Goal: Transaction & Acquisition: Purchase product/service

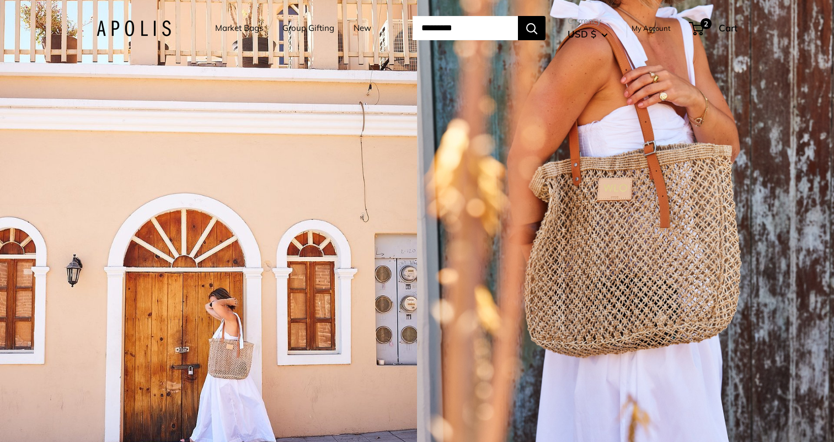
click at [451, 31] on input "Search..." at bounding box center [465, 28] width 105 height 24
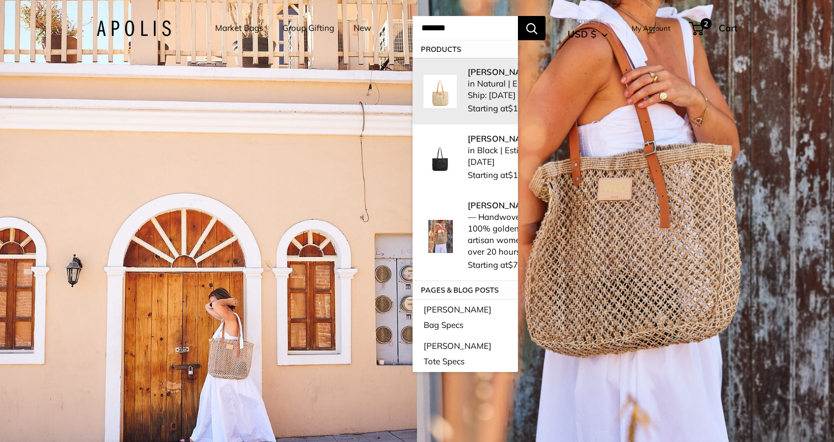
type input "*******"
click at [472, 92] on p "Mercado Woven in Natural | Estimated Ship: Oct. 19th" at bounding box center [516, 83] width 96 height 35
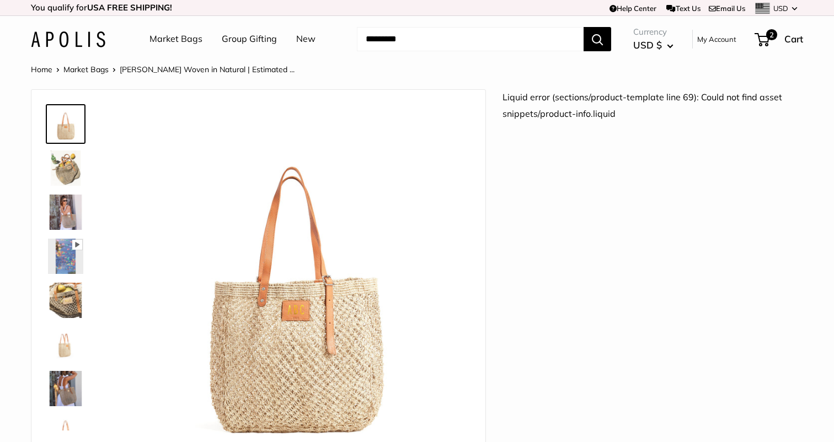
copy div "Pause Play % buffered 00:00 Unmute Mute Exit fullscreen Enter fullscreen Play R…"
drag, startPoint x: 638, startPoint y: 121, endPoint x: 503, endPoint y: 80, distance: 140.8
click at [83, 60] on header "Market Bags Group Gifting New Need help? Text Us: 20919 hello@apolisglobal.com …" at bounding box center [417, 39] width 834 height 46
drag, startPoint x: 505, startPoint y: 98, endPoint x: 641, endPoint y: 112, distance: 136.5
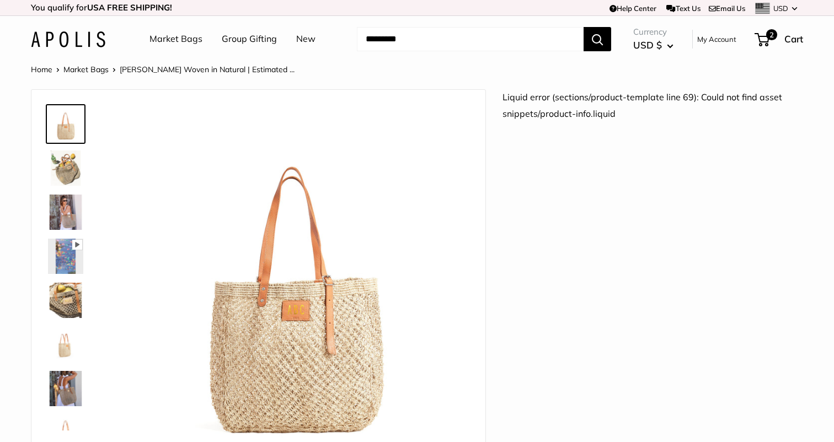
copy div "iquid error (sections/product-template line 69): Could not find asset snippets/…"
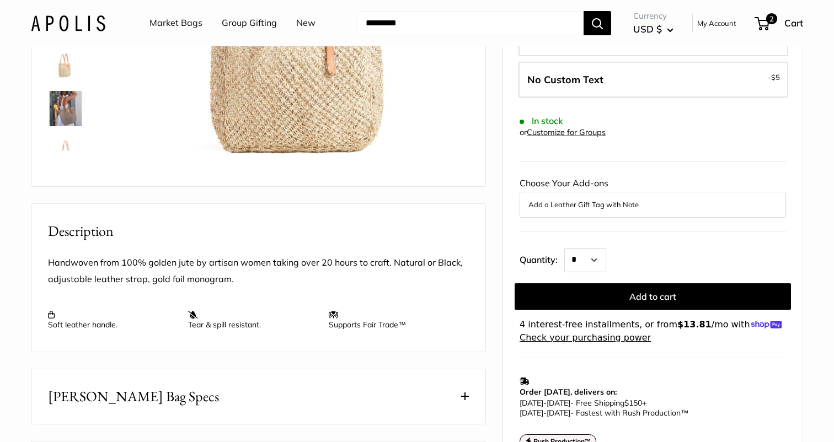
scroll to position [316, 0]
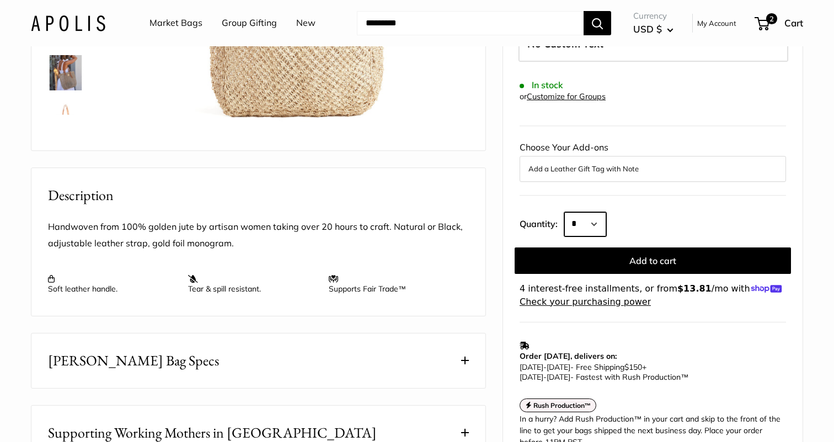
click at [592, 212] on select "* * * * * * * * * *** *** *** *** *** *** *** *** *** *** *** *** *** *** *** *…" at bounding box center [585, 224] width 42 height 24
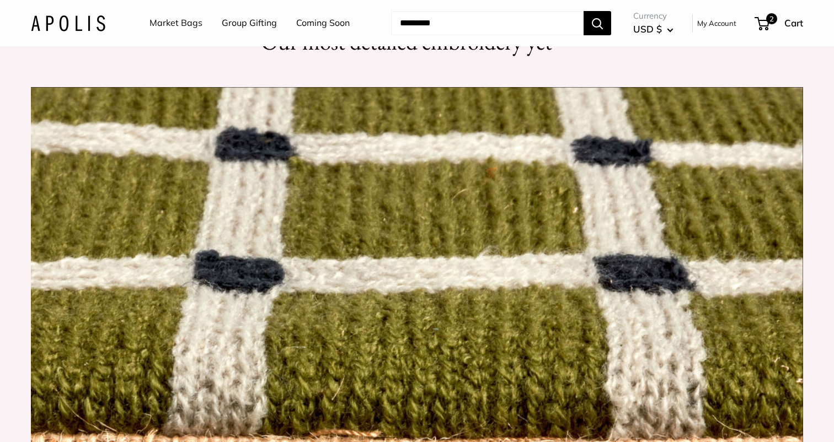
scroll to position [1099, 0]
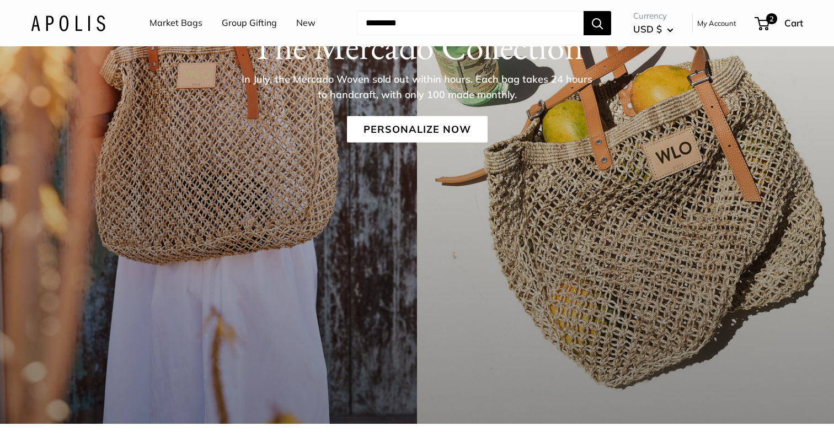
scroll to position [196, 0]
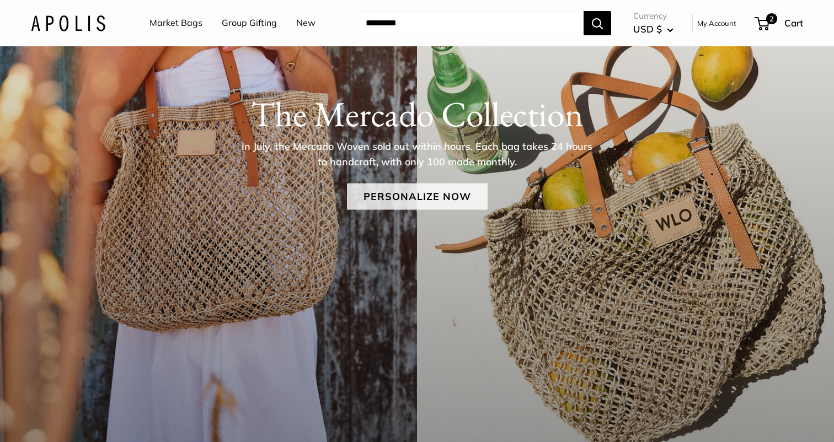
click at [407, 192] on link "Personalize Now" at bounding box center [417, 197] width 141 height 26
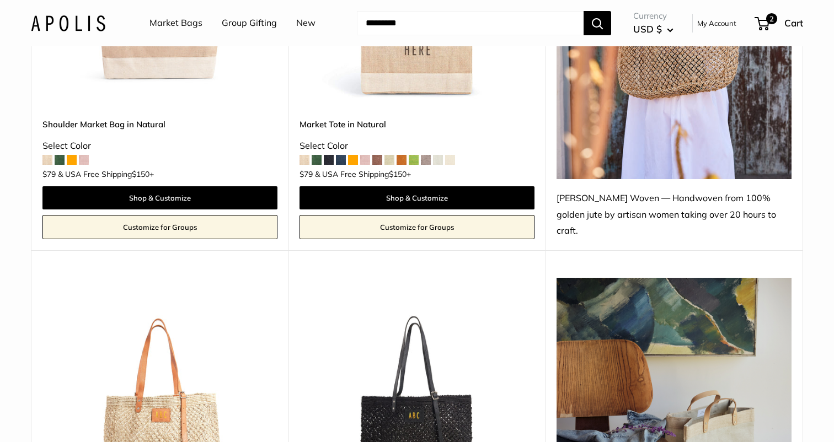
scroll to position [804, 0]
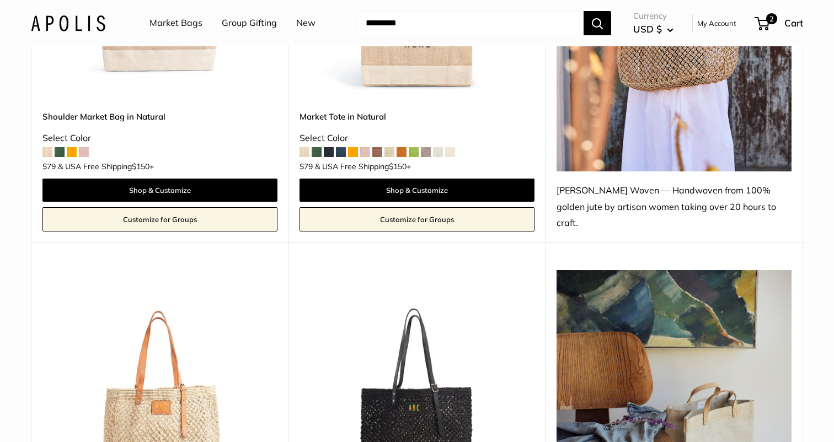
click at [0, 0] on img at bounding box center [0, 0] width 0 height 0
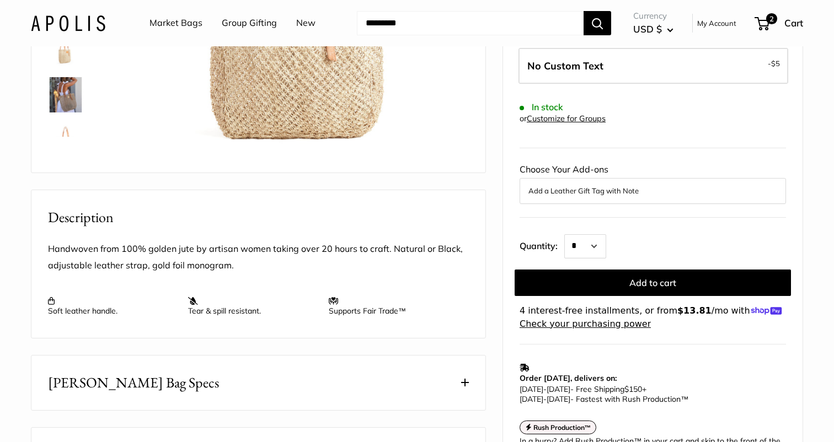
scroll to position [344, 0]
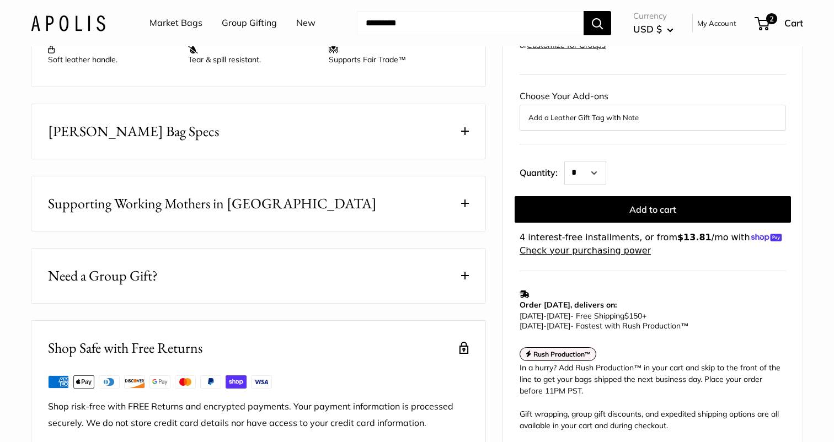
scroll to position [585, 0]
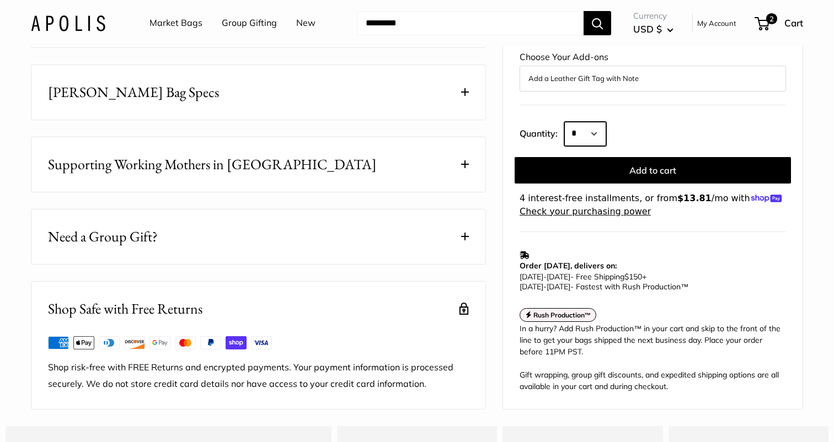
click at [588, 146] on select "* * * * * * * * * *** *** *** *** *** *** *** *** *** *** *** *** *** *** *** *…" at bounding box center [585, 134] width 42 height 24
click at [576, 146] on select "* * * * * * * * * *** *** *** *** *** *** *** *** *** *** *** *** *** *** *** *…" at bounding box center [585, 134] width 42 height 24
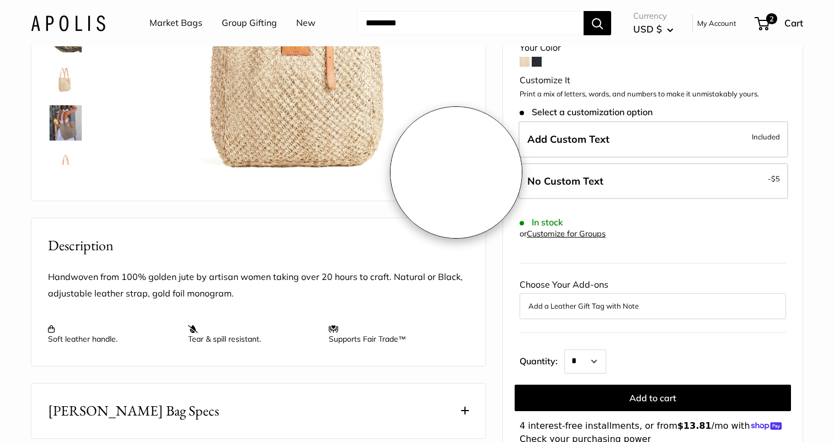
scroll to position [269, 0]
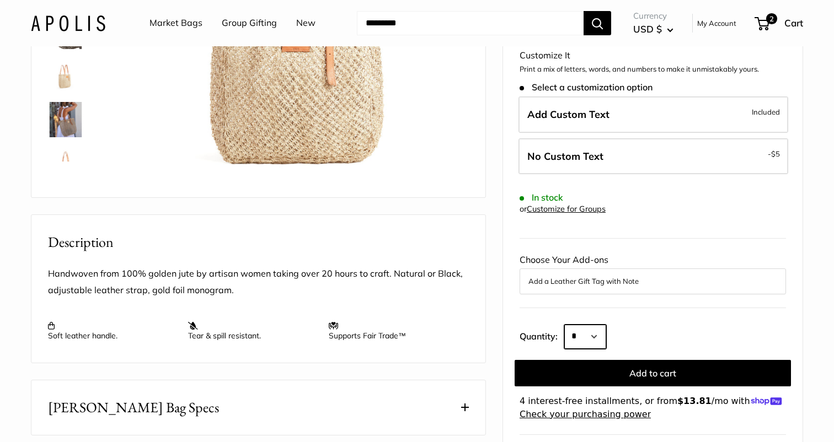
click at [599, 324] on select "* * * * * * * * * *** *** *** *** *** *** *** *** *** *** *** *** *** *** *** *…" at bounding box center [585, 336] width 42 height 24
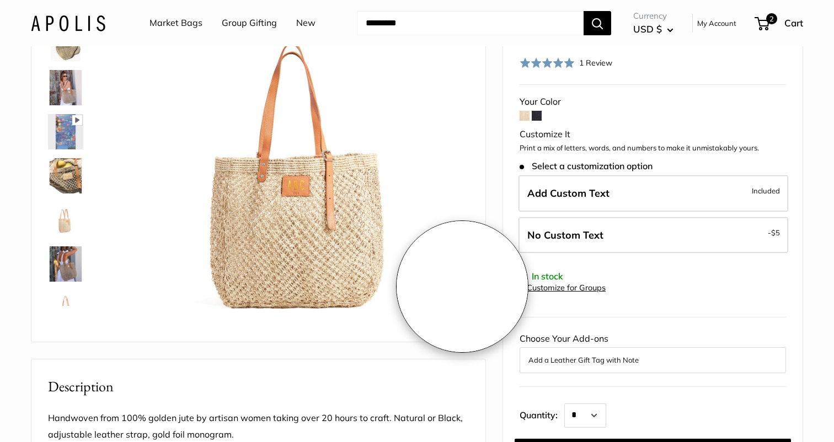
scroll to position [74, 0]
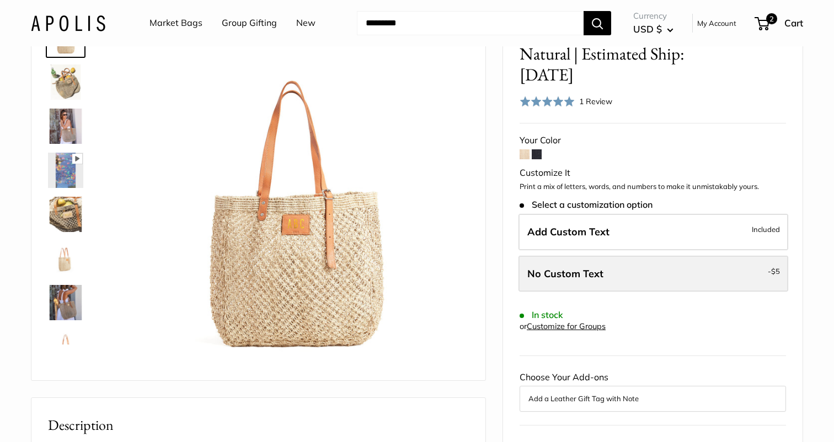
scroll to position [102, 0]
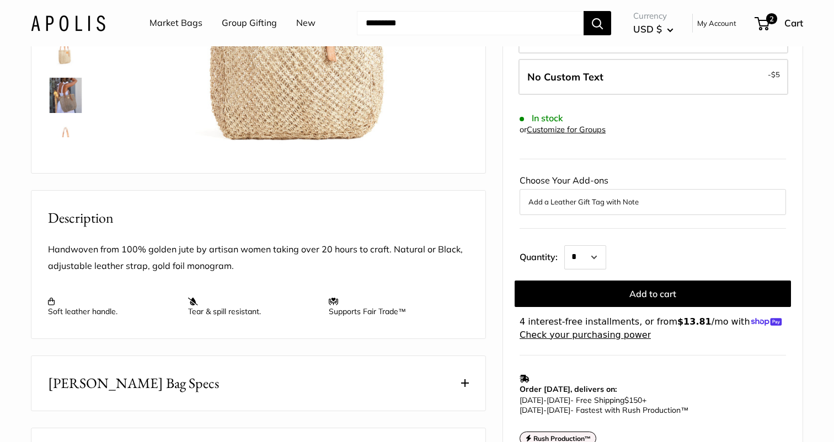
scroll to position [295, 0]
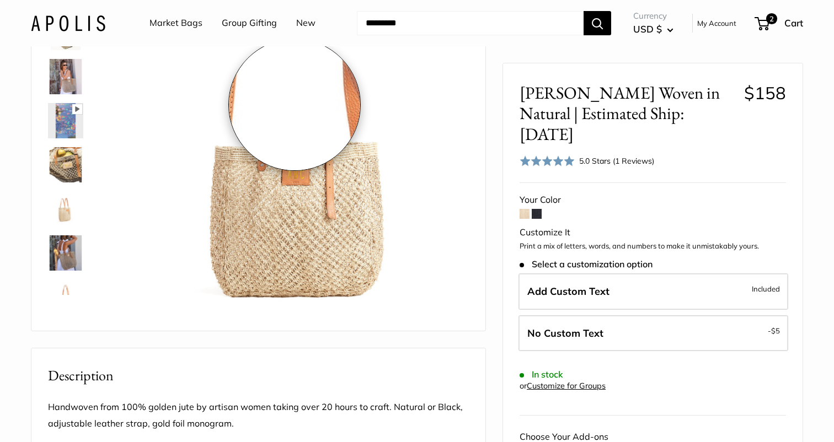
scroll to position [131, 0]
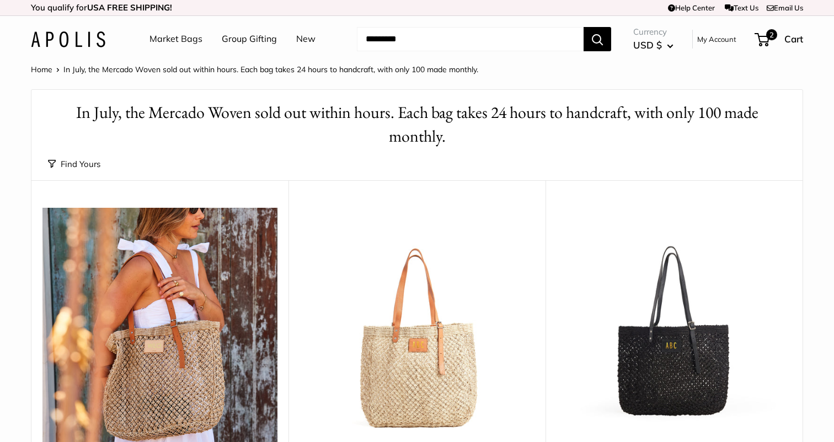
click at [0, 0] on img at bounding box center [0, 0] width 0 height 0
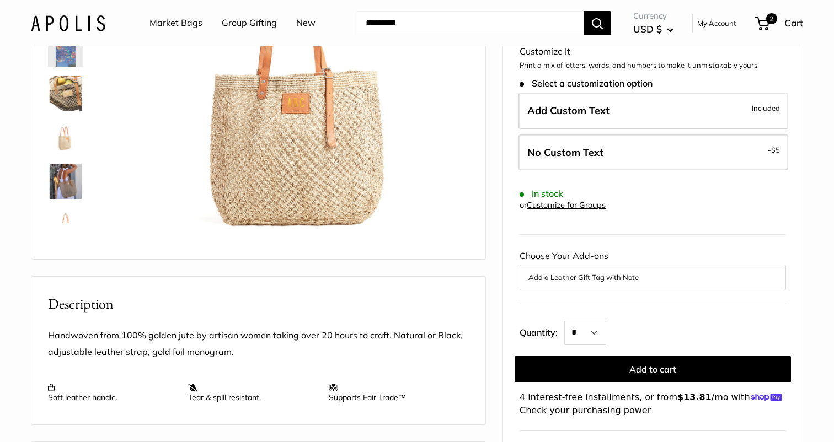
scroll to position [209, 0]
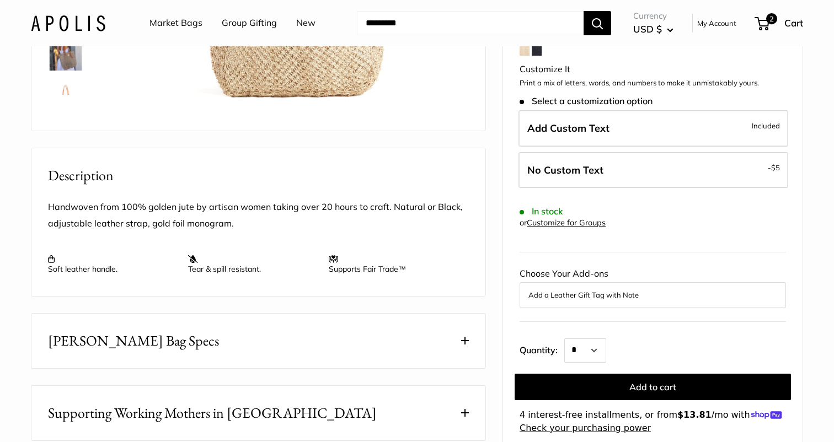
scroll to position [356, 0]
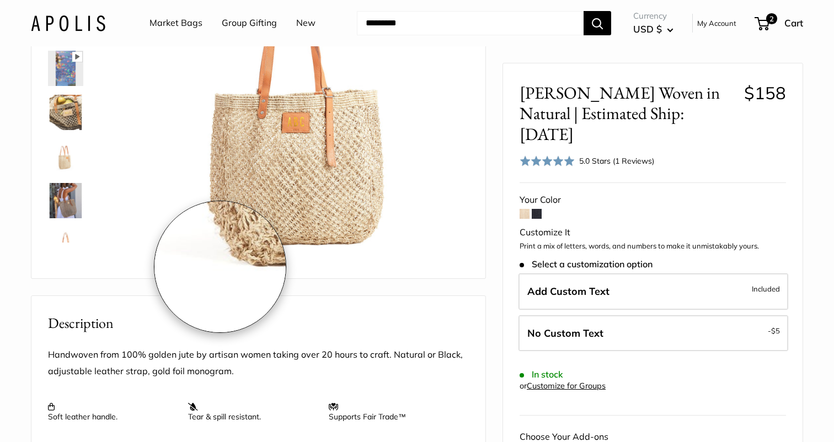
scroll to position [188, 0]
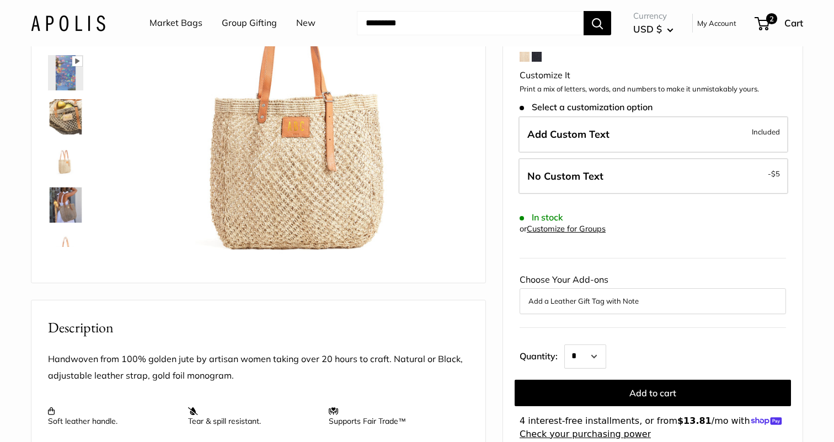
scroll to position [239, 0]
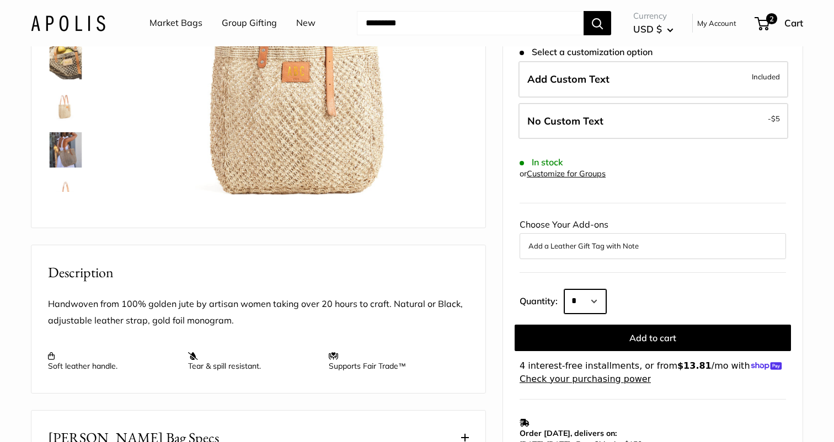
click at [578, 290] on select "* * * * * * * * * *** *** *** *** *** *** *** *** *** *** *** *** *** *** *** *…" at bounding box center [585, 302] width 42 height 24
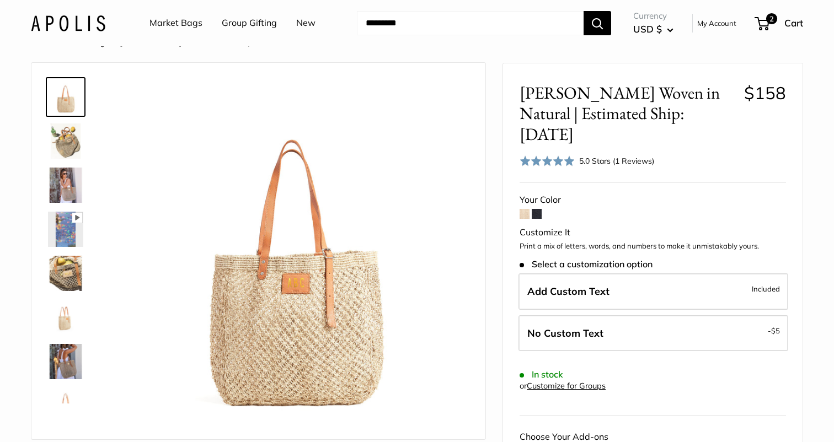
scroll to position [0, 0]
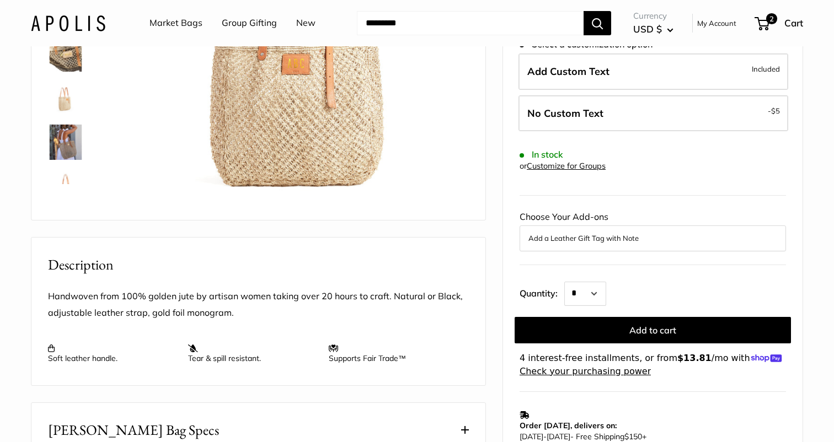
scroll to position [244, 0]
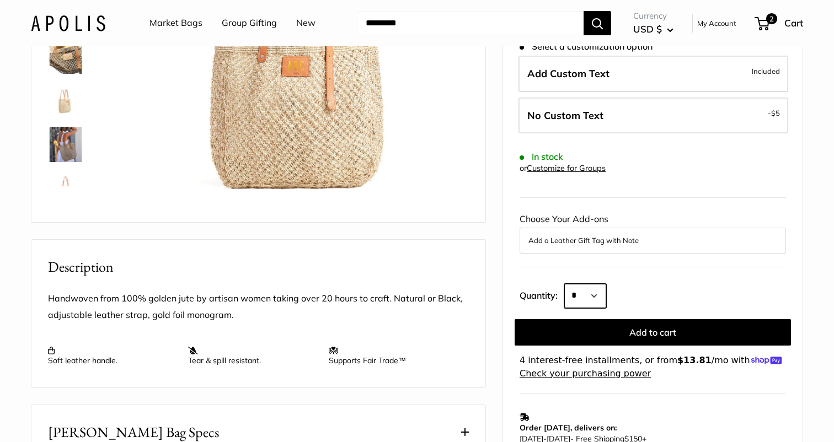
click at [572, 284] on select "* * * * * * * * * *** *** *** *** *** *** *** *** *** *** *** *** *** *** *** *…" at bounding box center [585, 296] width 42 height 24
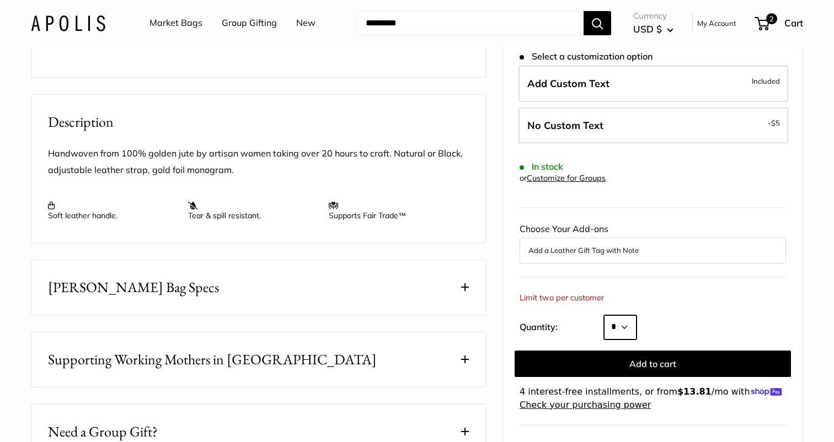
click at [620, 315] on select "* *" at bounding box center [620, 327] width 33 height 24
select select "*"
click at [604, 315] on select "* *" at bounding box center [620, 327] width 33 height 24
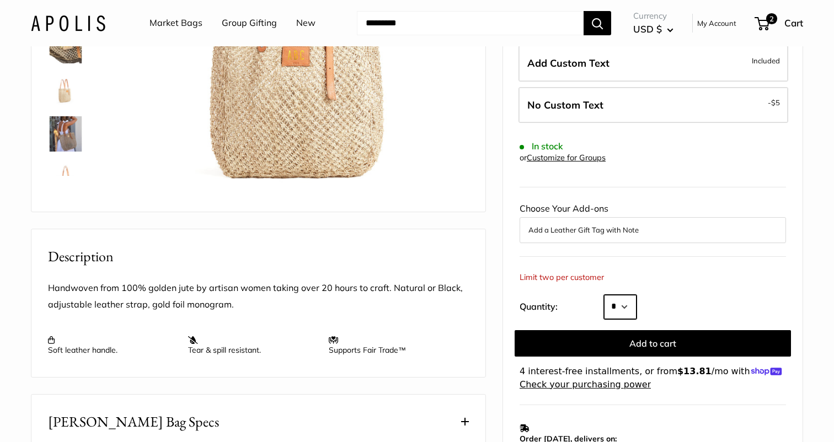
click at [635, 295] on select "* *" at bounding box center [620, 307] width 33 height 24
